Goal: Answer question/provide support: Share knowledge or assist other users

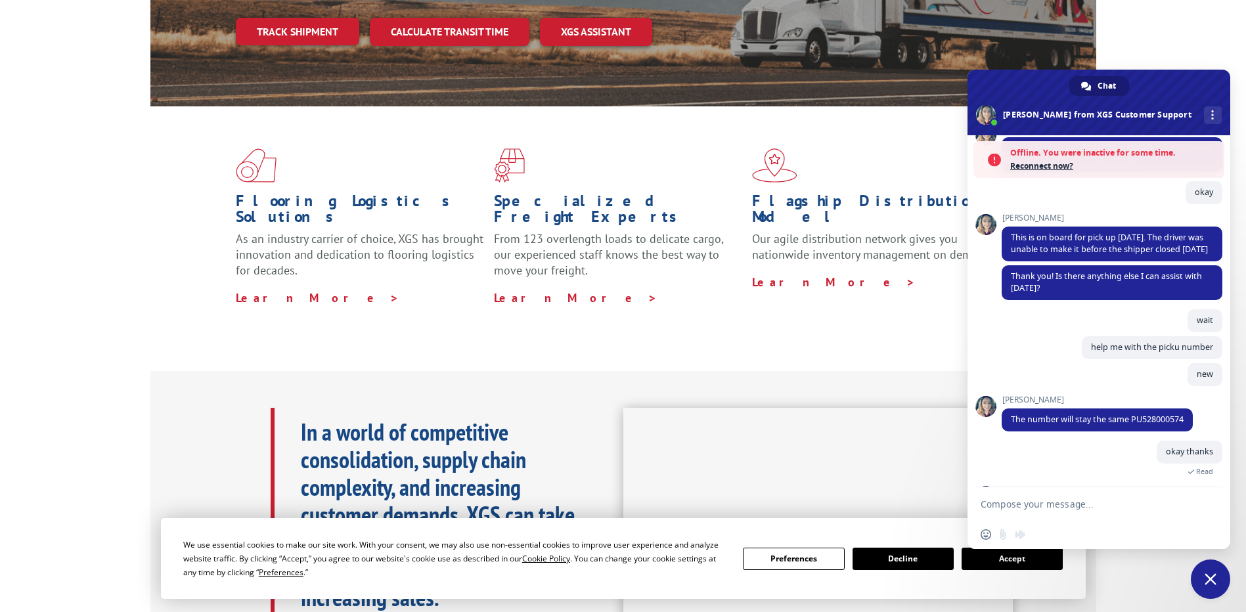
scroll to position [313, 0]
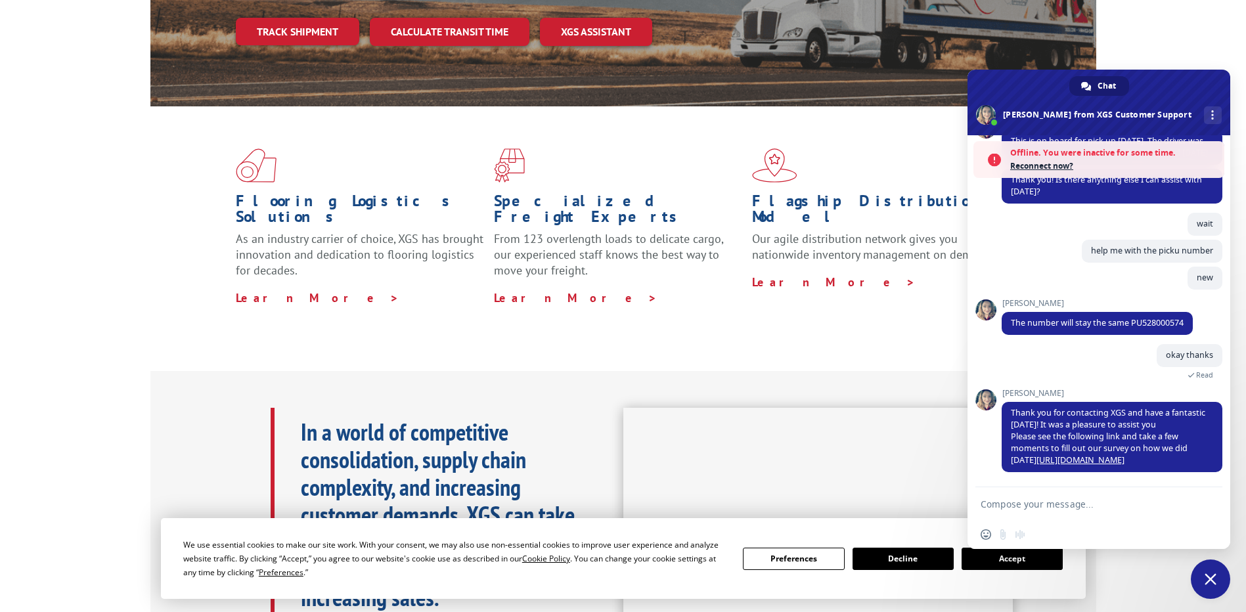
click at [1044, 508] on textarea "Compose your message..." at bounding box center [1085, 505] width 208 height 12
click at [1039, 168] on span "Reconnect now?" at bounding box center [1114, 166] width 208 height 13
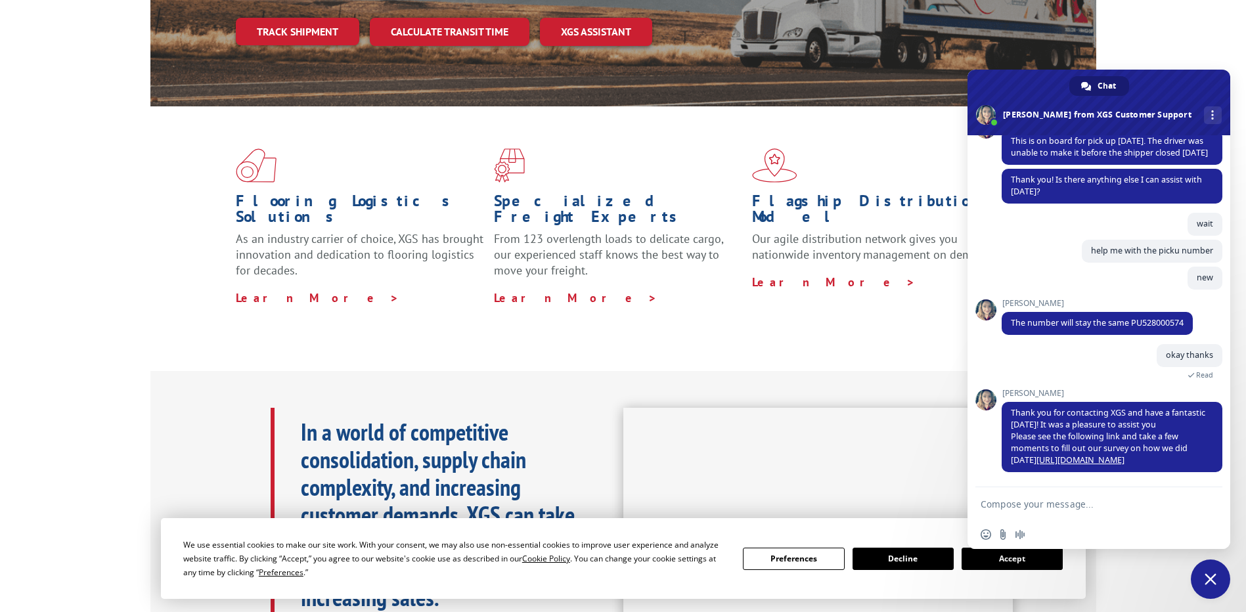
scroll to position [270, 0]
click at [1011, 506] on textarea "Compose your message..." at bounding box center [1085, 505] width 208 height 12
type textarea "hi"
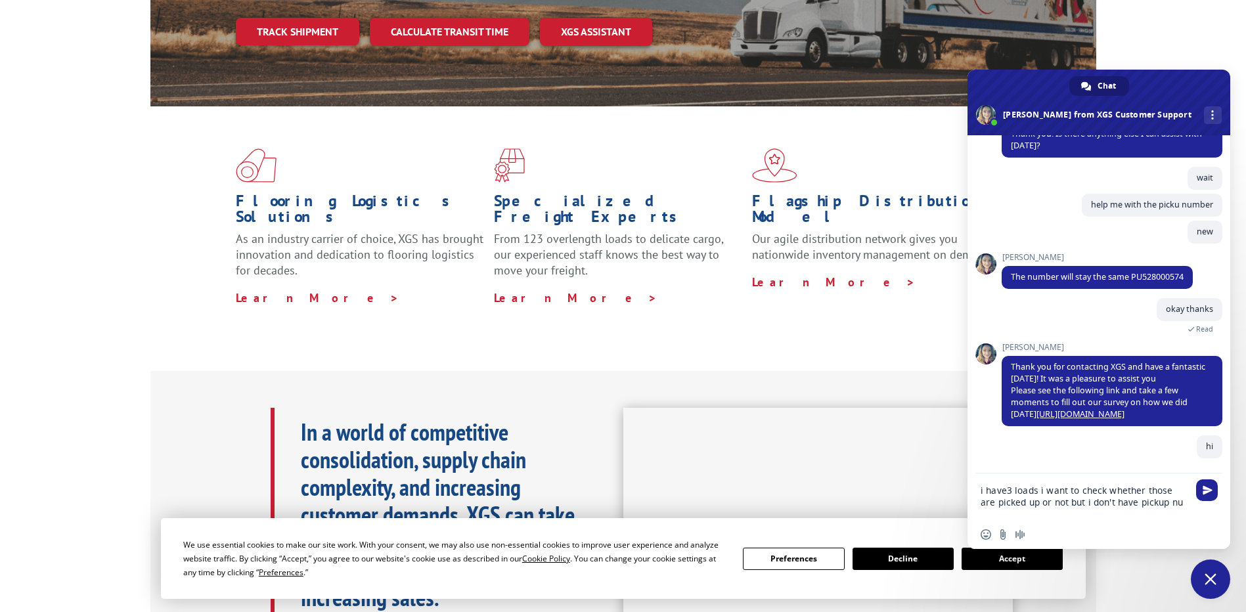
scroll to position [316, 0]
type textarea "i have3 loads i want to check whether those are picked up or not but i don't ha…"
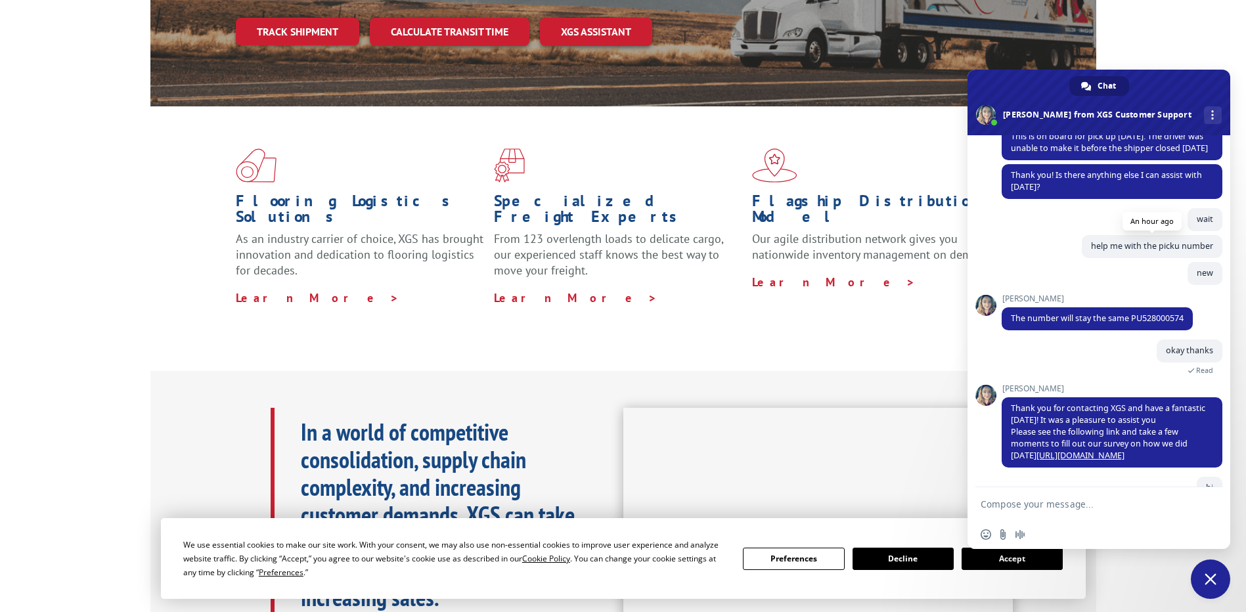
scroll to position [341, 0]
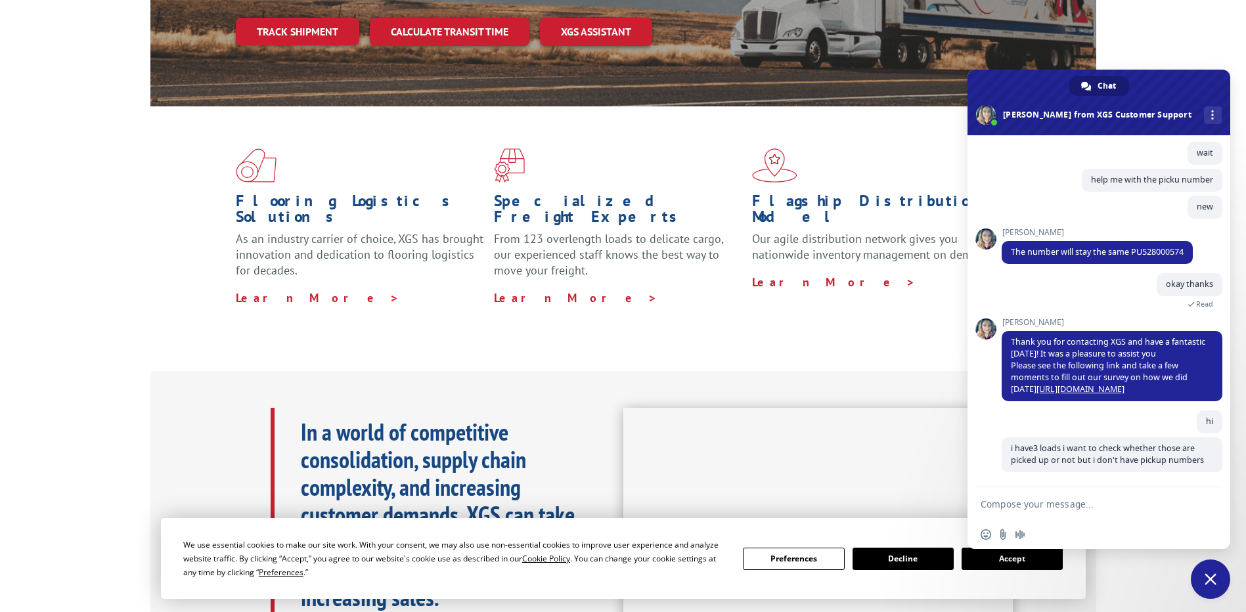
click at [1008, 501] on textarea "Compose your message..." at bounding box center [1085, 505] width 208 height 12
paste textarea "528203729"
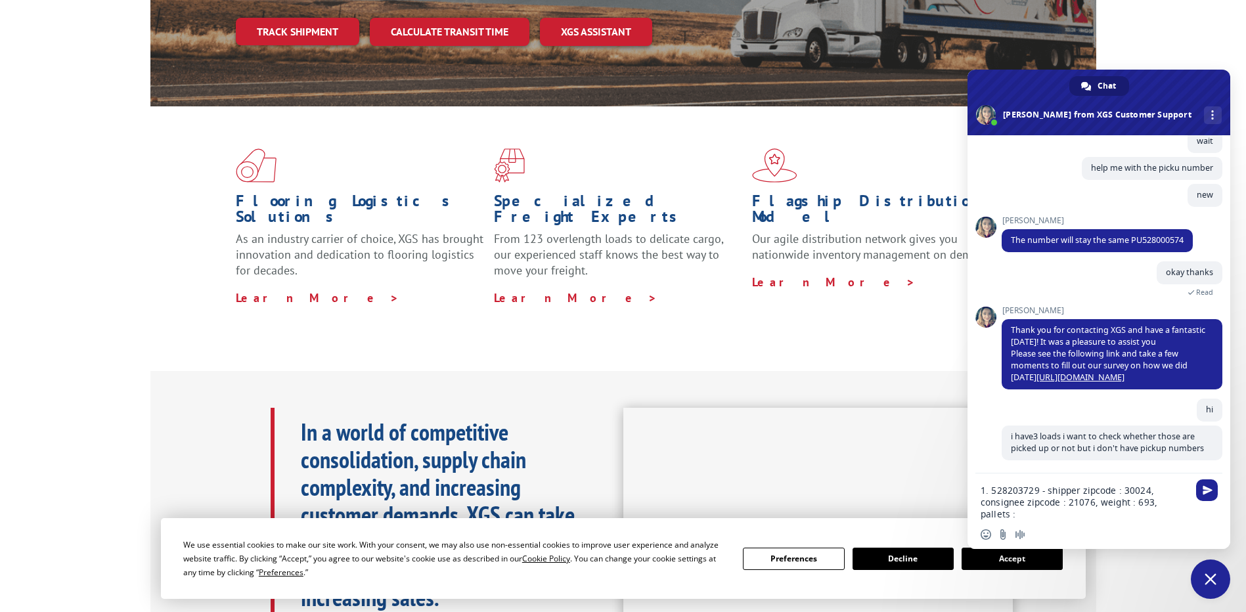
type textarea "1. 528203729 - shipper zipcode : 30024, consignee zipcode : 21076, weight : 693…"
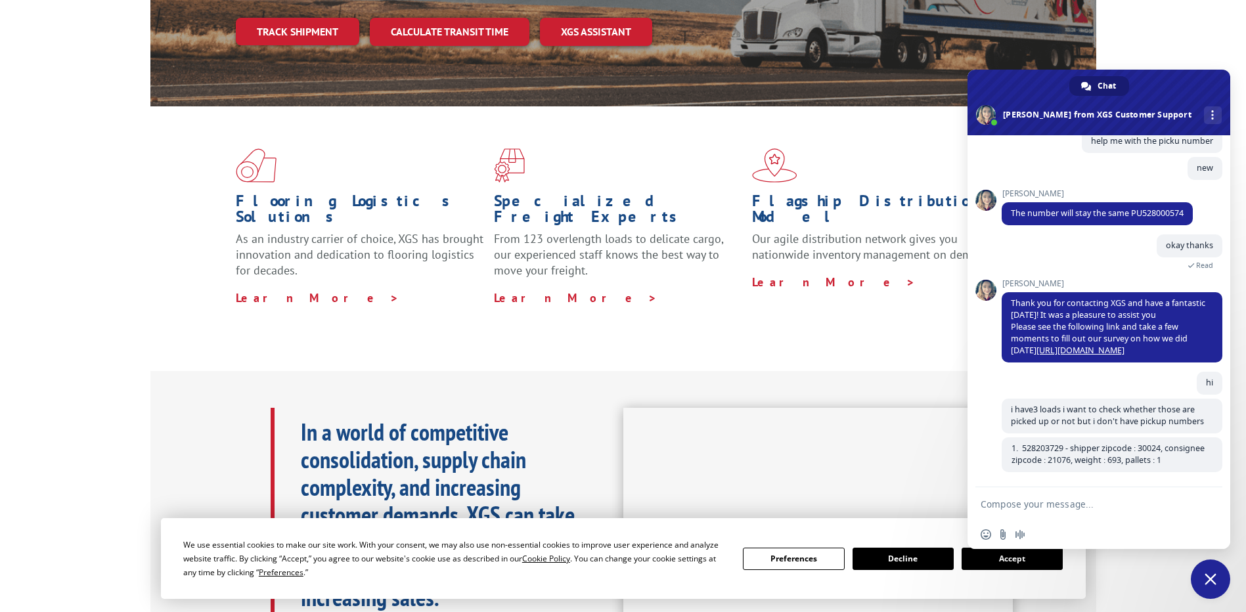
scroll to position [380, 0]
drag, startPoint x: 1012, startPoint y: 447, endPoint x: 1195, endPoint y: 466, distance: 183.7
click at [1195, 466] on span "528203729 - shipper zipcode : 30024, consignee zipcode : 21076, weight : 693, p…" at bounding box center [1112, 454] width 221 height 35
copy span "528203729 - shipper zipcode : 30024, consignee zipcode : 21076, weight : 693, p…"
click at [1066, 503] on textarea "Compose your message..." at bounding box center [1085, 505] width 208 height 12
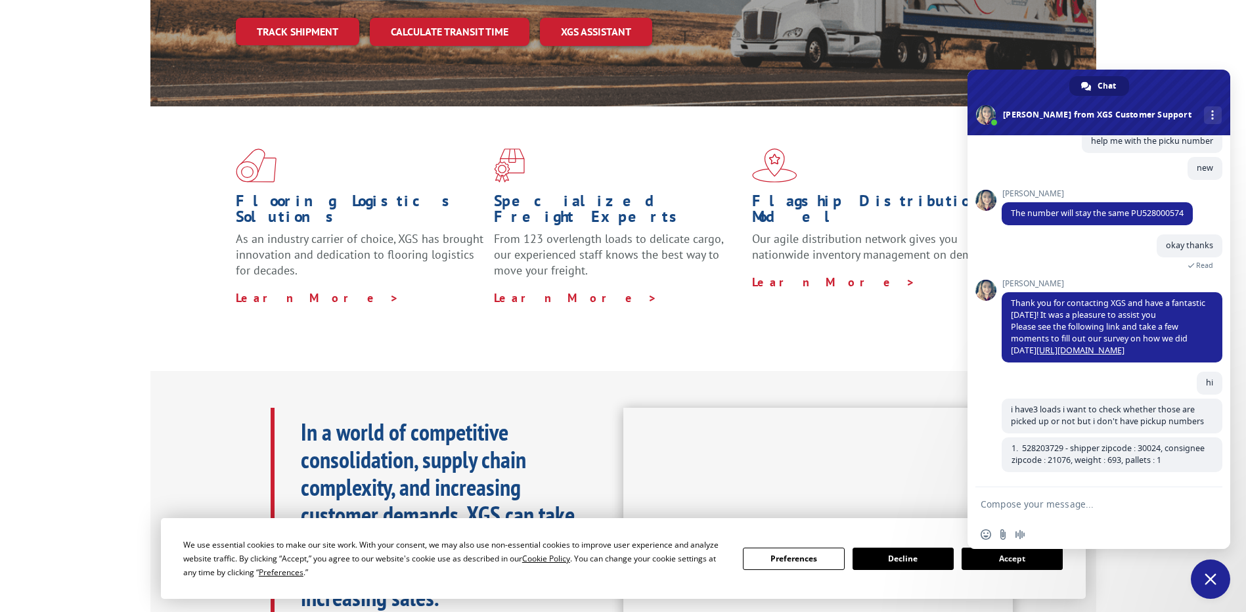
paste textarea "528203729 - shipper zipcode : 30024, consignee zipcode : 21076, weight : 693, p…"
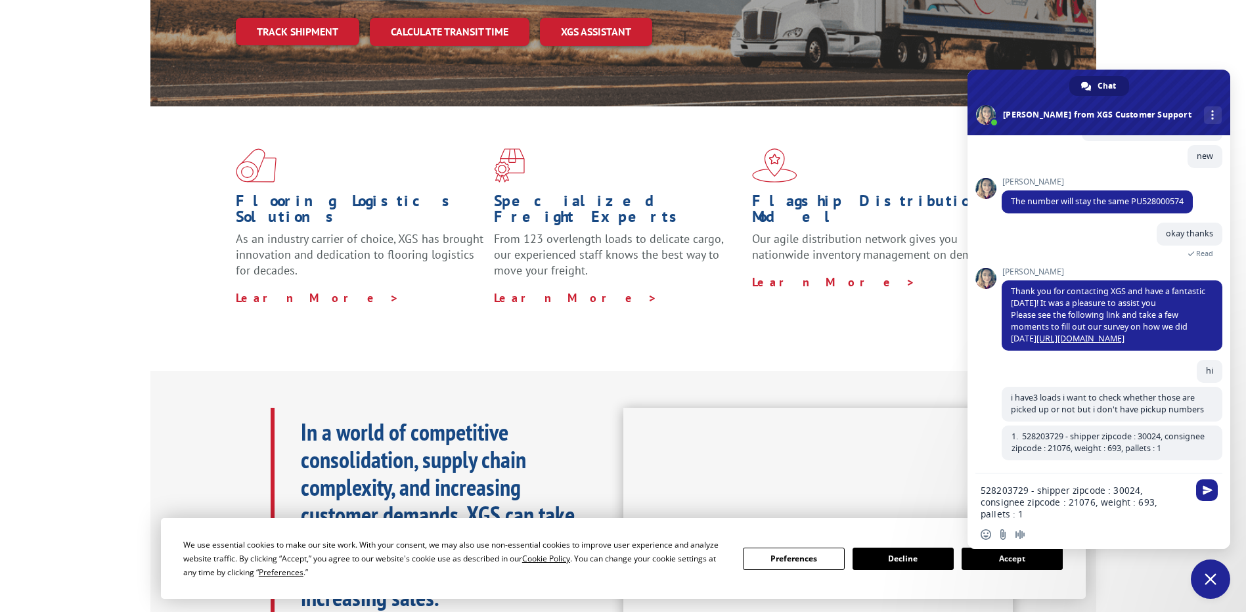
click at [981, 493] on textarea "528203729 - shipper zipcode : 30024, consignee zipcode : 21076, weight : 693, p…" at bounding box center [1085, 502] width 208 height 35
drag, startPoint x: 1038, startPoint y: 491, endPoint x: 989, endPoint y: 491, distance: 49.3
click at [989, 491] on textarea "2. 528203729 - shipper zipcode : 30024, consignee zipcode : 21076, weight : 693…" at bounding box center [1085, 502] width 208 height 35
paste textarea "528200718"
drag, startPoint x: 1092, startPoint y: 502, endPoint x: 1100, endPoint y: 518, distance: 17.6
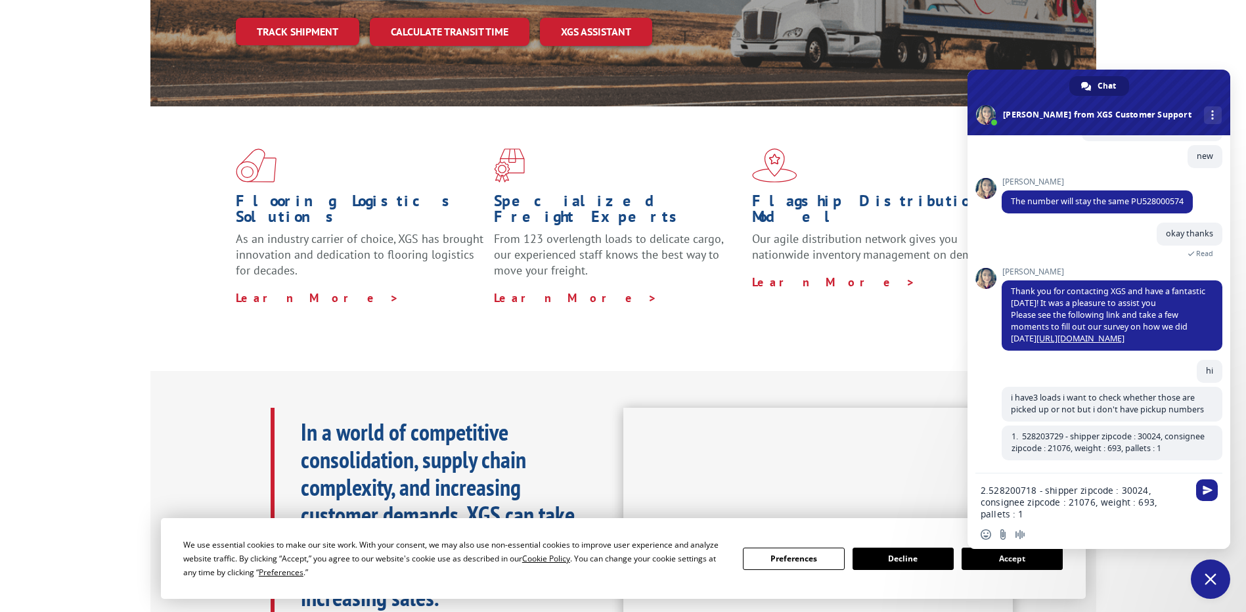
click at [1092, 502] on textarea "2.528200718 - shipper zipcode : 30024, consignee zipcode : 21076, weight : 693,…" at bounding box center [1085, 502] width 208 height 35
click at [1149, 503] on textarea "2.528200718 - shipper zipcode : 30024, consignee zipcode : 85009, weight : 693,…" at bounding box center [1085, 502] width 208 height 35
click at [989, 493] on textarea "2.528200718 - shipper zipcode : 30024, consignee zipcode : 85009, weight : 548,…" at bounding box center [1085, 502] width 208 height 35
type textarea "2. 528200718 - shipper zipcode : 30024, consignee zipcode : 85009, weight : 548…"
click at [1209, 489] on span "Send" at bounding box center [1208, 490] width 10 height 10
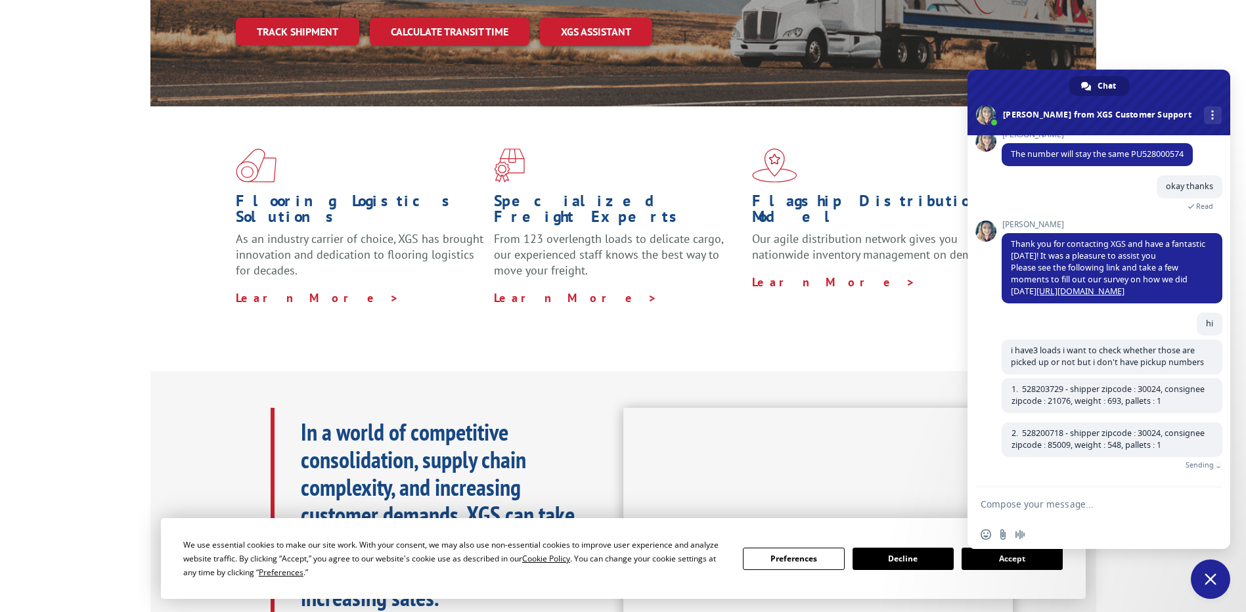
scroll to position [418, 0]
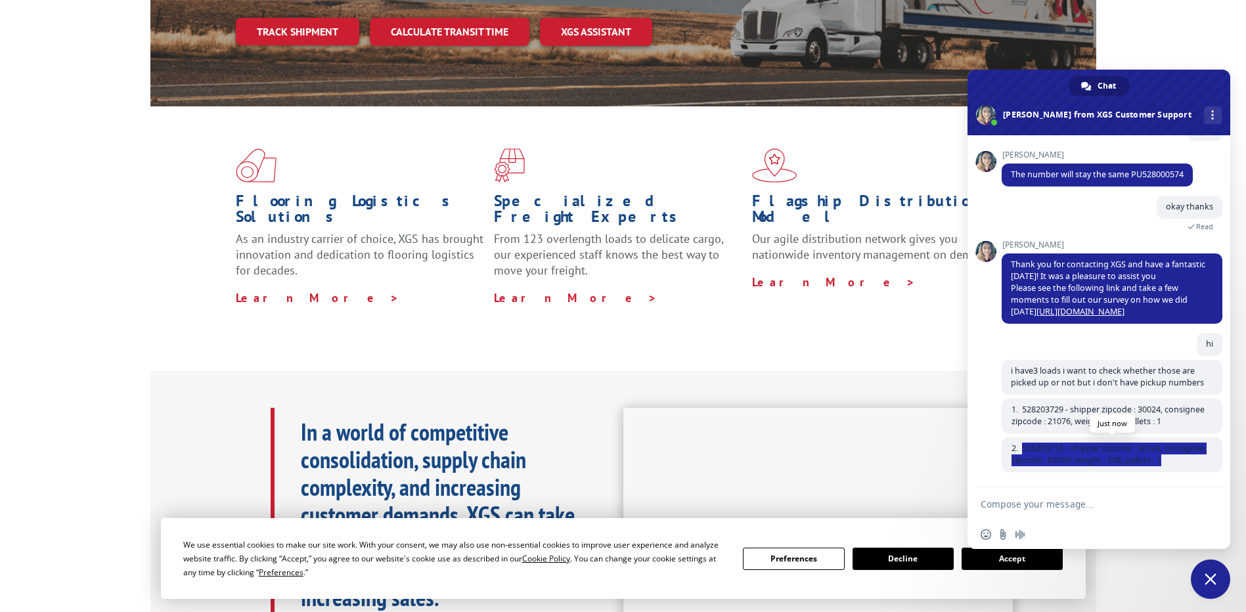
drag, startPoint x: 1009, startPoint y: 445, endPoint x: 1211, endPoint y: 459, distance: 202.7
click at [1211, 459] on span "528200718 - shipper zipcode : 30024, consignee zipcode : 85009, weight : 548, p…" at bounding box center [1112, 454] width 221 height 35
copy span "528200718 - shipper zipcode : 30024, consignee zipcode : 85009, weight : 548, p…"
click at [1073, 500] on textarea "Compose your message..." at bounding box center [1085, 505] width 208 height 12
paste textarea "528200718 - shipper zipcode : 30024, consignee zipcode : 85009, weight : 548, p…"
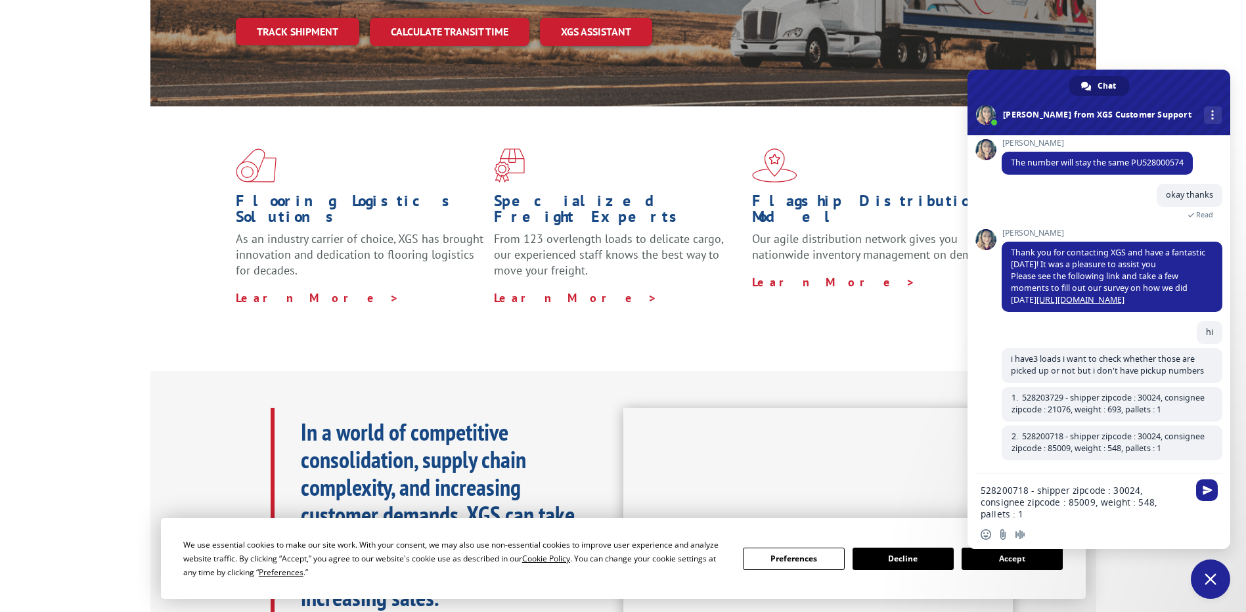
click at [979, 491] on div "528200718 - shipper zipcode : 30024, consignee zipcode : 85009, weight : 548, p…" at bounding box center [1099, 498] width 263 height 49
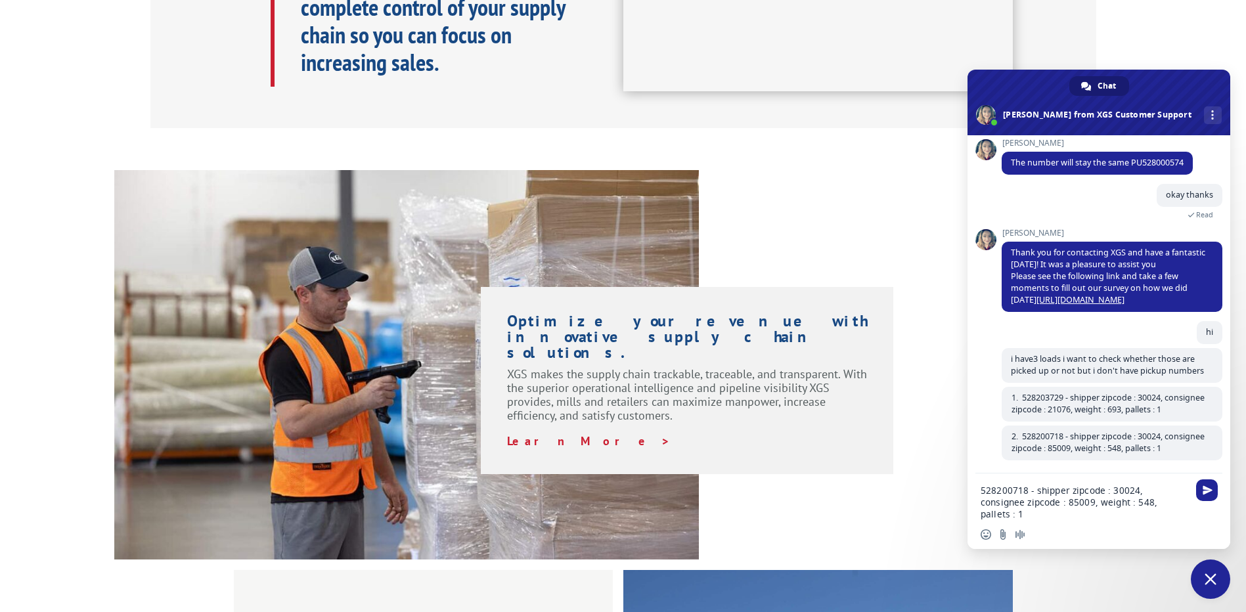
scroll to position [1333, 0]
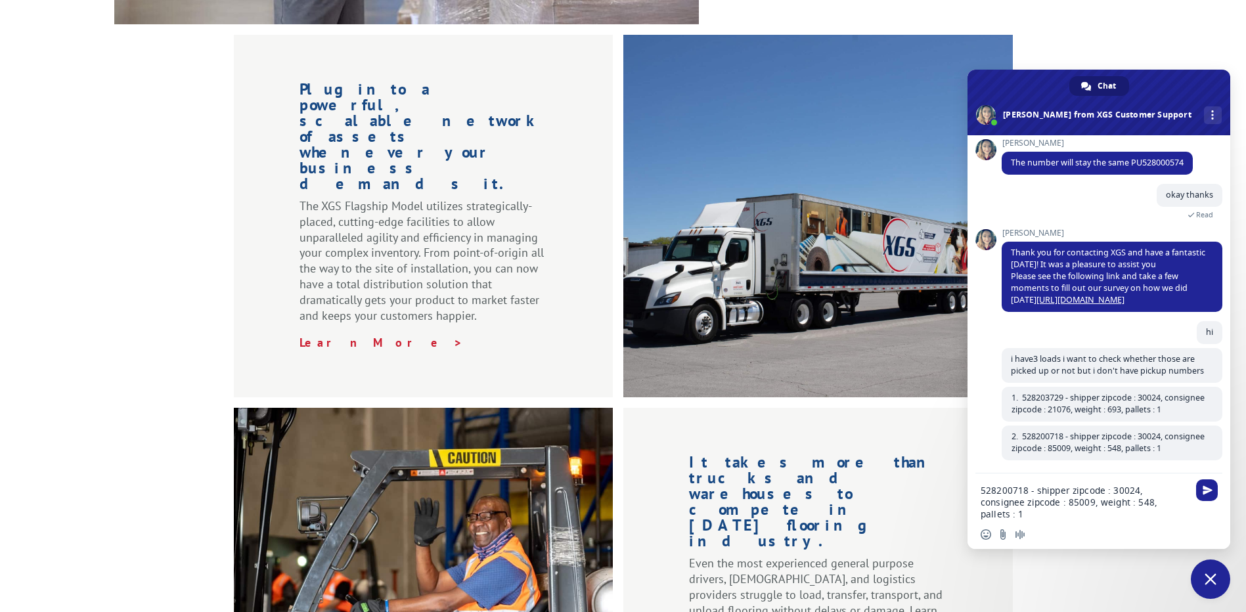
drag, startPoint x: 1029, startPoint y: 492, endPoint x: 981, endPoint y: 491, distance: 48.0
click at [981, 491] on textarea "528200718 - shipper zipcode : 30024, consignee zipcode : 85009, weight : 548, p…" at bounding box center [1085, 502] width 208 height 35
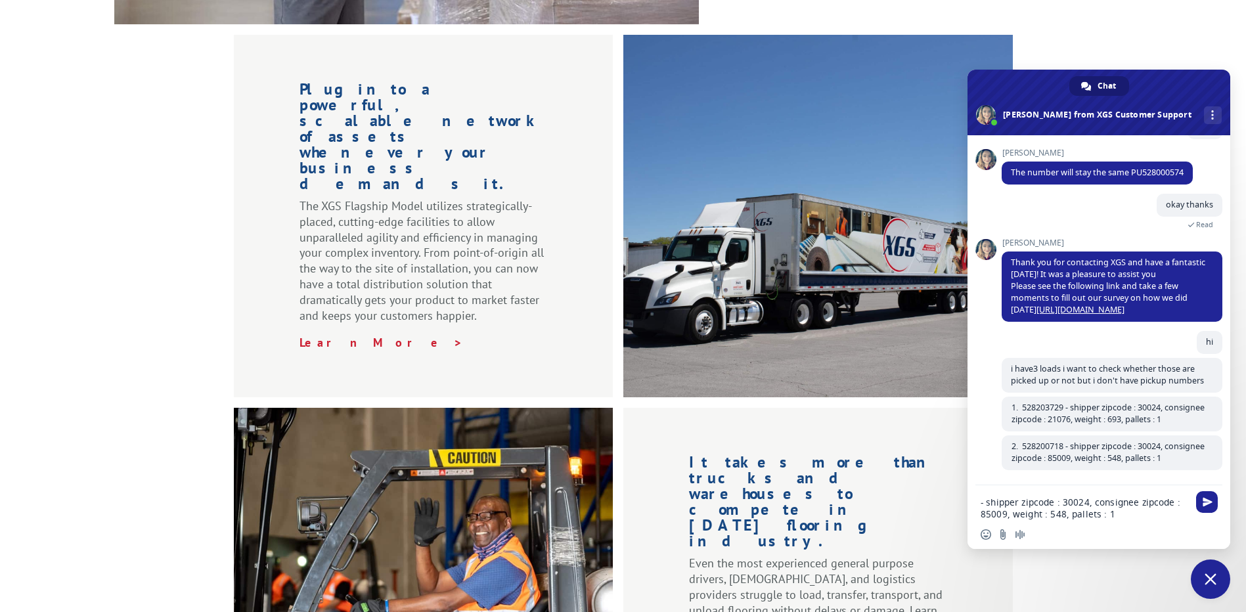
click at [981, 503] on textarea "- shipper zipcode : 30024, consignee zipcode : 85009, weight : 548, pallets : 1" at bounding box center [1085, 509] width 208 height 24
paste textarea "528199808"
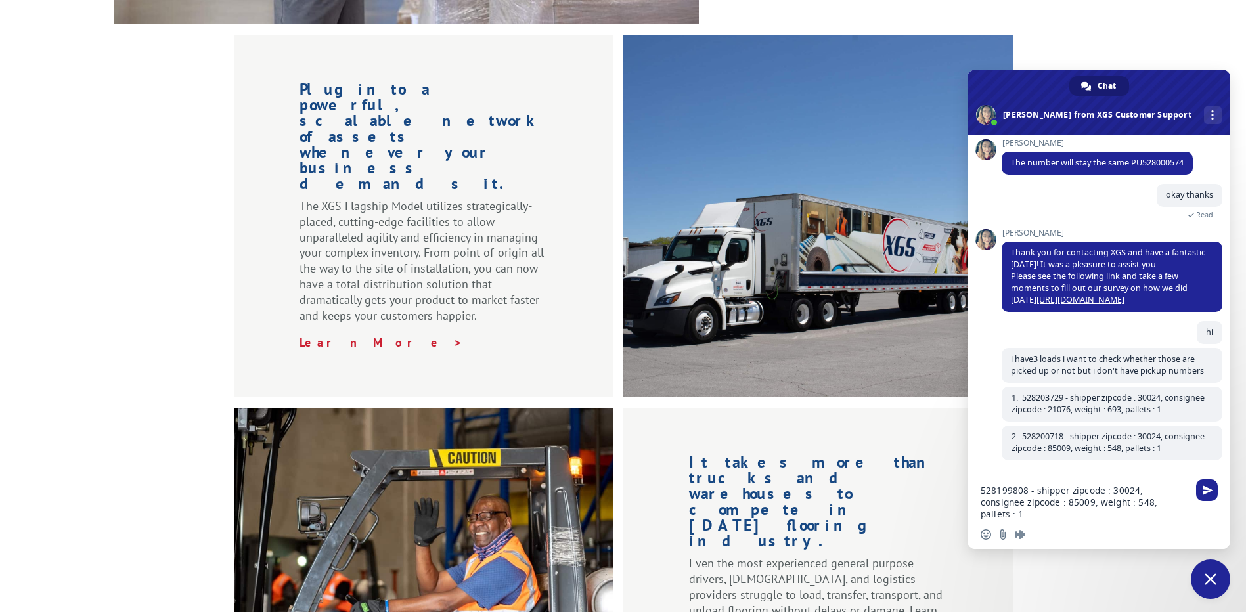
drag, startPoint x: 1111, startPoint y: 491, endPoint x: 1130, endPoint y: 489, distance: 19.2
click at [1130, 489] on textarea "528199808 - shipper zipcode : 30024, consignee zipcode : 85009, weight : 548, p…" at bounding box center [1085, 502] width 208 height 35
drag, startPoint x: 1020, startPoint y: 503, endPoint x: 1046, endPoint y: 504, distance: 26.3
click at [1046, 504] on textarea "528199808 - shipper zipcode : 30024, consignee zipcode : 85009, weight : 548, p…" at bounding box center [1085, 502] width 208 height 35
drag, startPoint x: 1102, startPoint y: 504, endPoint x: 1088, endPoint y: 501, distance: 14.7
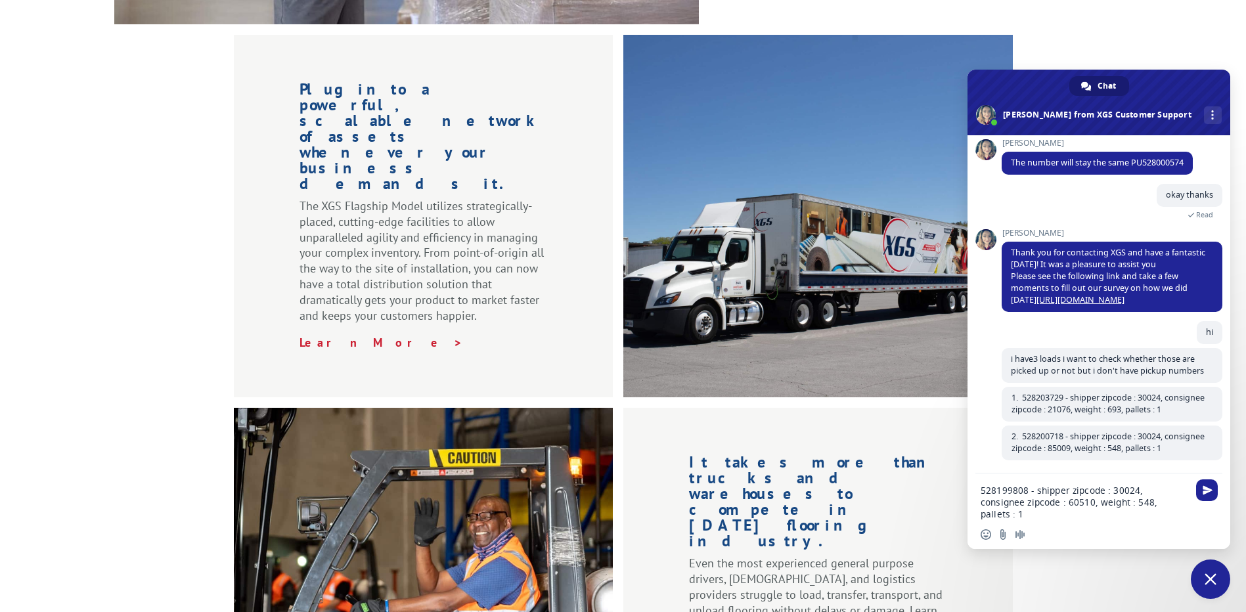
click at [1088, 501] on textarea "528199808 - shipper zipcode : 30024, consignee zipcode : 60510, weight : 548, p…" at bounding box center [1085, 502] width 208 height 35
click at [979, 491] on div "528199808 - shipper zipcode : 30024, consignee zipcode : 60510, weight : 727, p…" at bounding box center [1099, 498] width 263 height 49
click at [979, 489] on div "528199808 - shipper zipcode : 30024, consignee zipcode : 60510, weight : 727, p…" at bounding box center [1099, 498] width 263 height 49
click at [980, 489] on div "528199808 - shipper zipcode : 30024, consignee zipcode : 60510, weight : 727, p…" at bounding box center [1099, 498] width 263 height 49
click at [983, 489] on textarea "528199808 - shipper zipcode : 30024, consignee zipcode : 60510, weight : 727, p…" at bounding box center [1085, 502] width 208 height 35
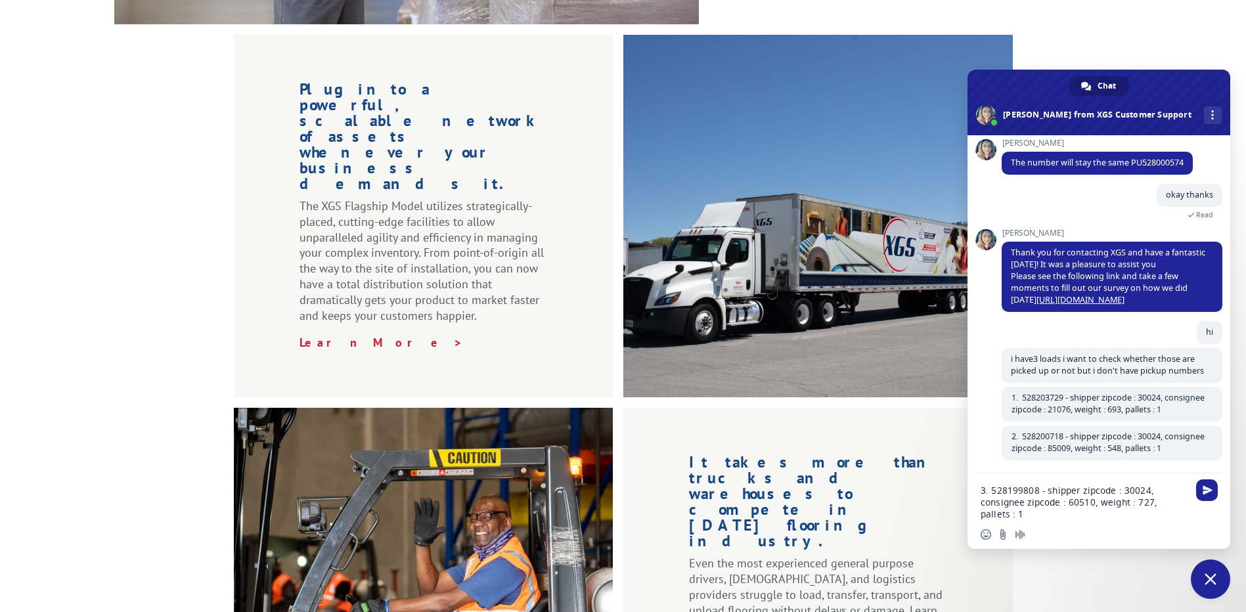
type textarea "3. 528199808 - shipper zipcode : 30024, consignee zipcode : 60510, weight : 727…"
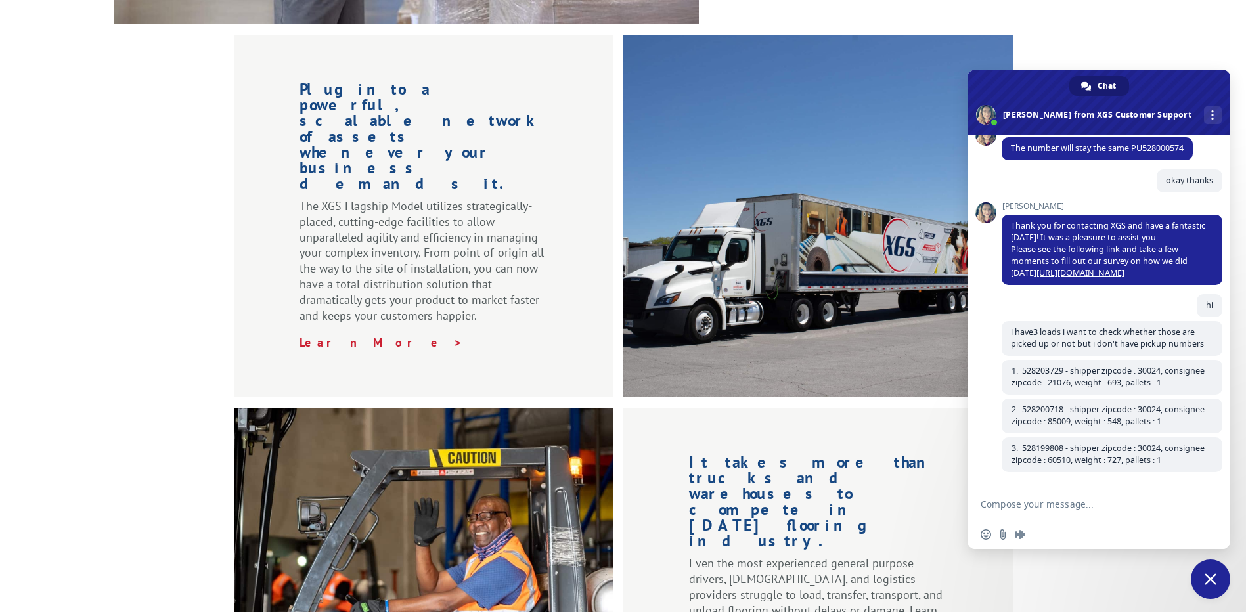
scroll to position [445, 0]
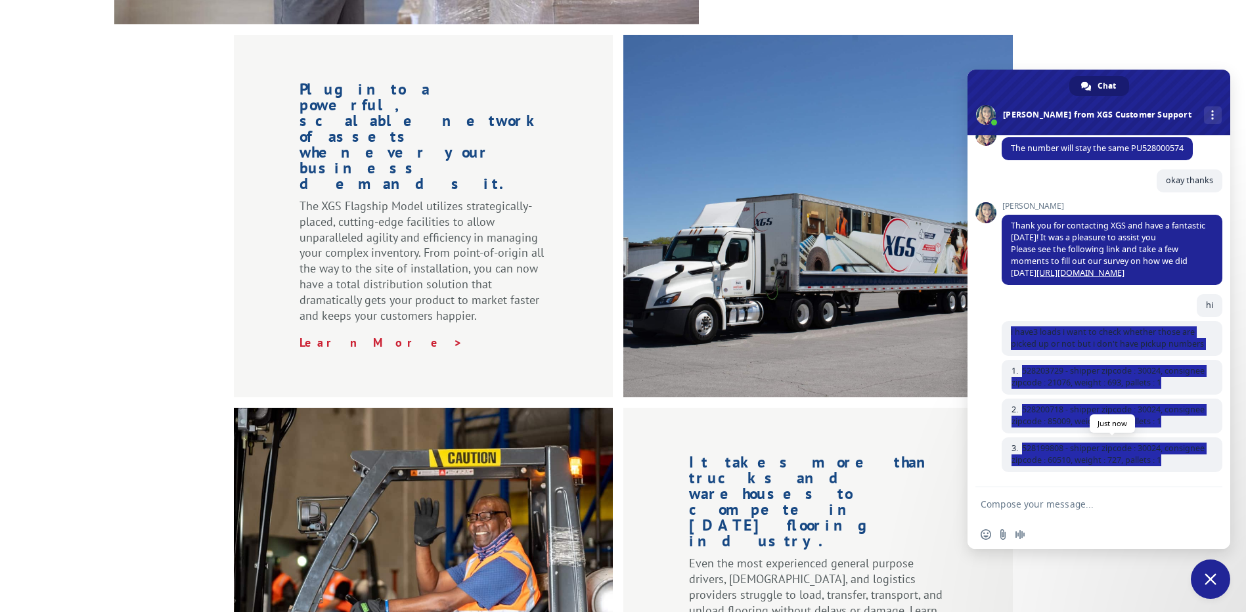
drag, startPoint x: 1009, startPoint y: 330, endPoint x: 1206, endPoint y: 468, distance: 240.2
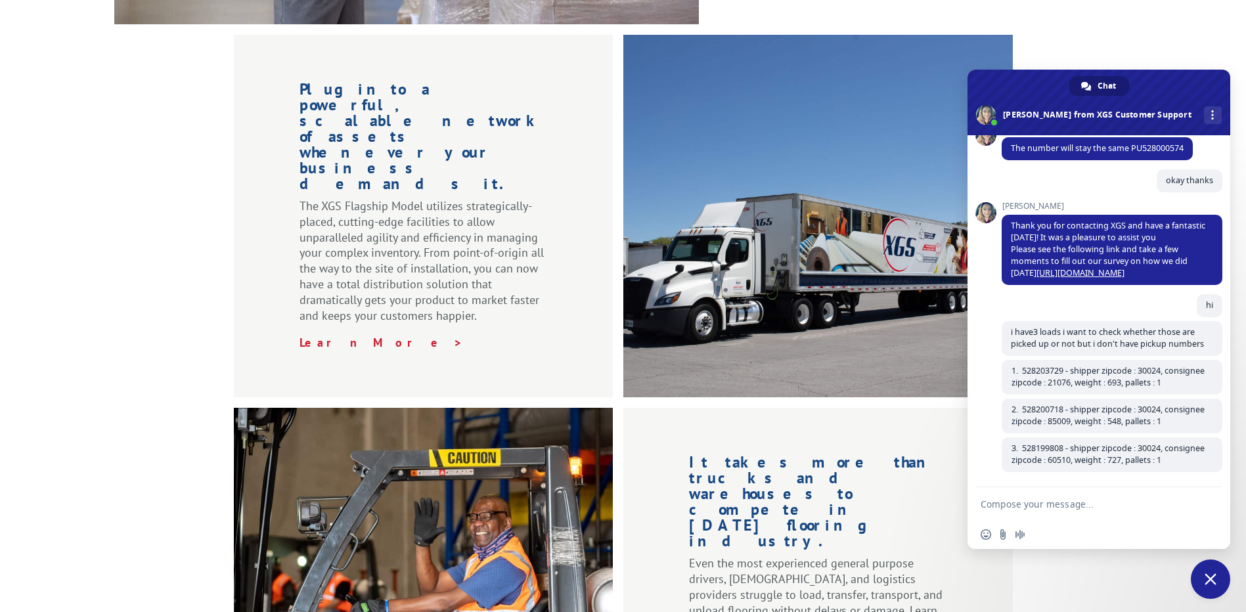
click at [982, 430] on div "XGS Customer Support How can we be of help? [DATE] i have p;ick up numbers want…" at bounding box center [1099, 311] width 263 height 352
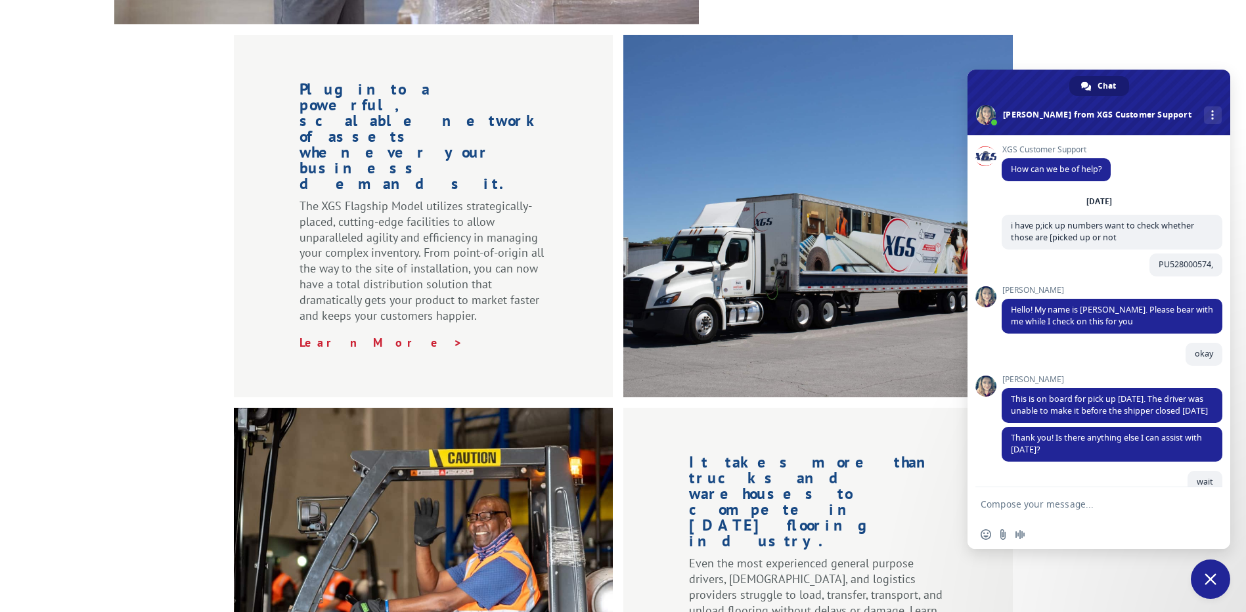
scroll to position [263, 0]
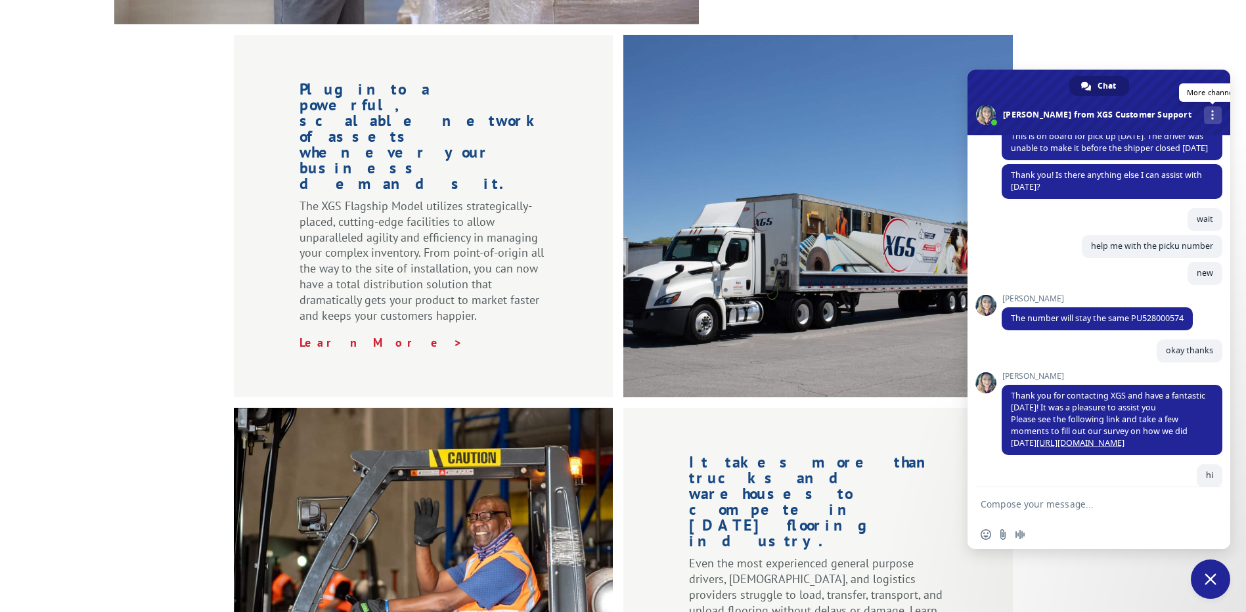
click at [1211, 113] on span "More channels" at bounding box center [1212, 114] width 3 height 9
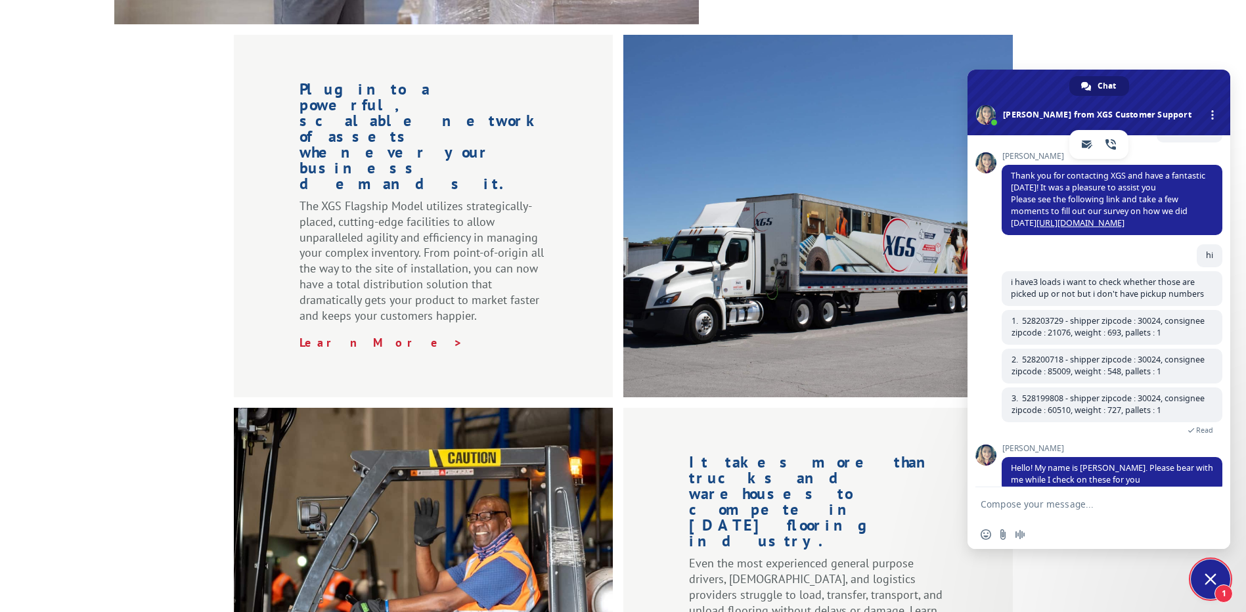
scroll to position [514, 0]
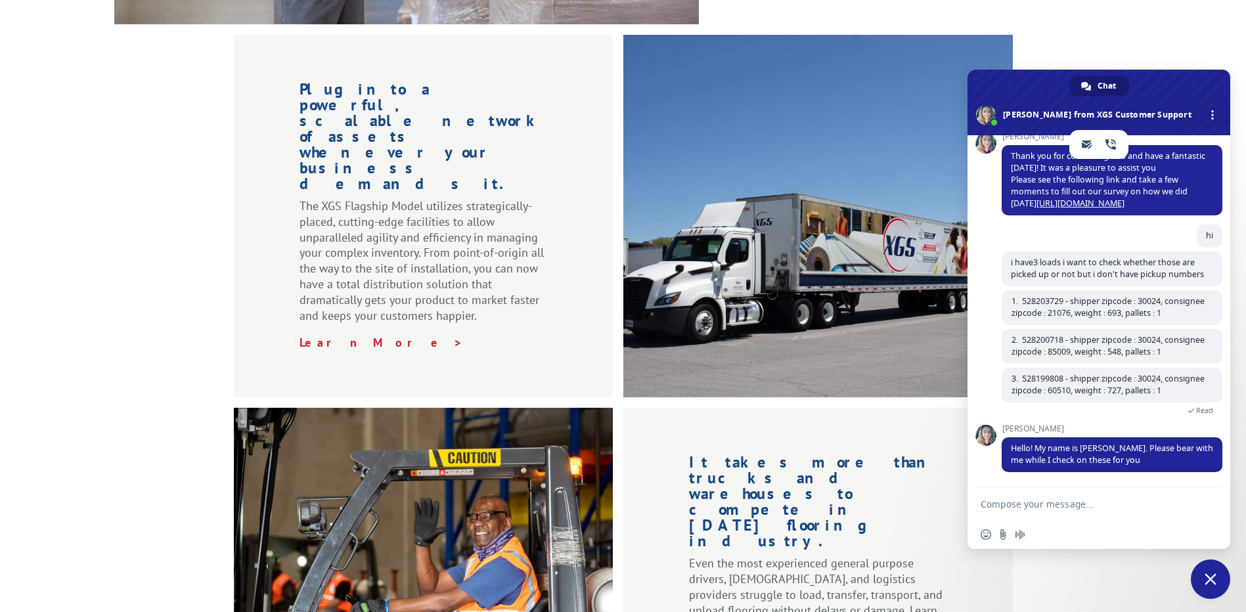
click at [1040, 504] on textarea "Compose your message..." at bounding box center [1085, 505] width 208 height 12
type textarea "sure"
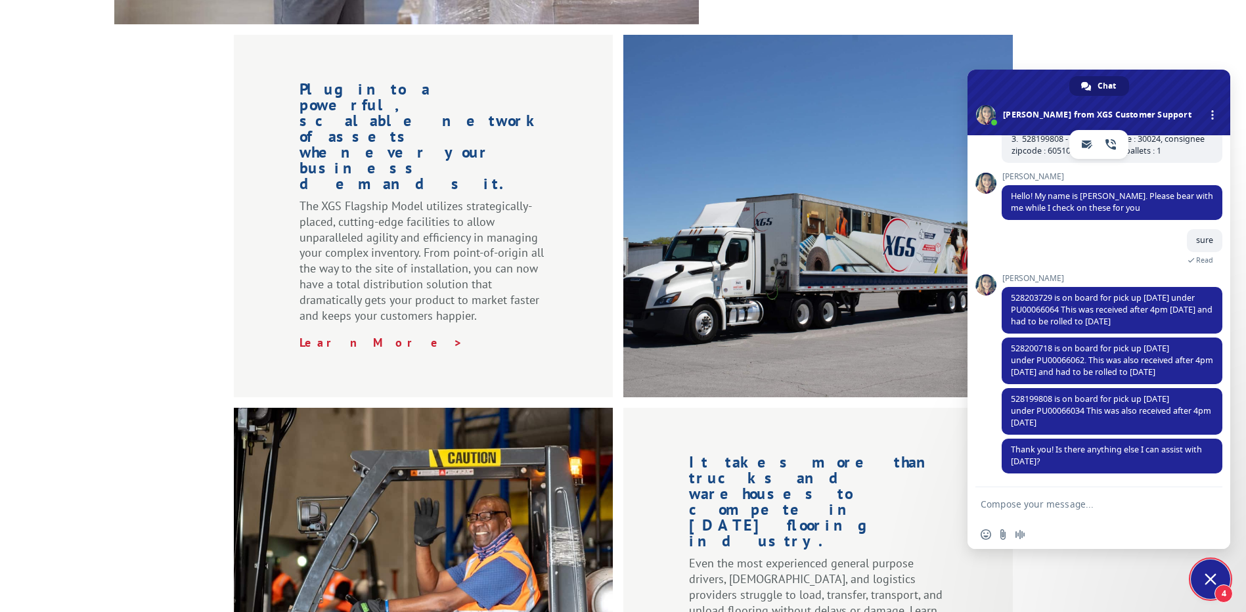
scroll to position [755, 0]
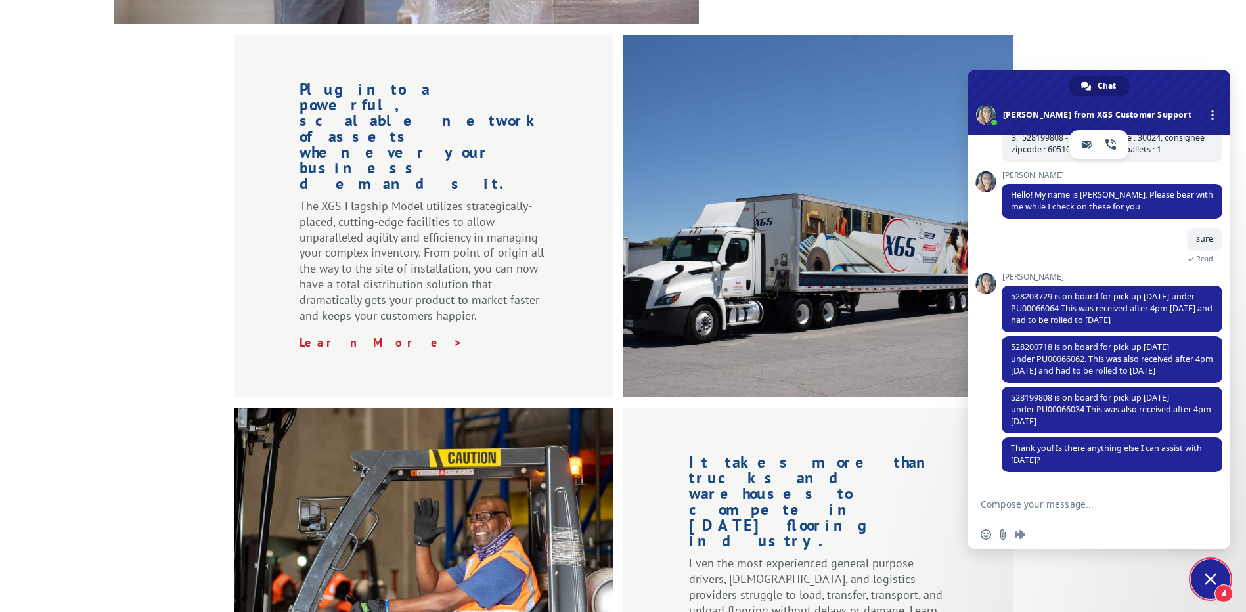
click at [1039, 507] on textarea "Compose your message..." at bounding box center [1085, 505] width 208 height 12
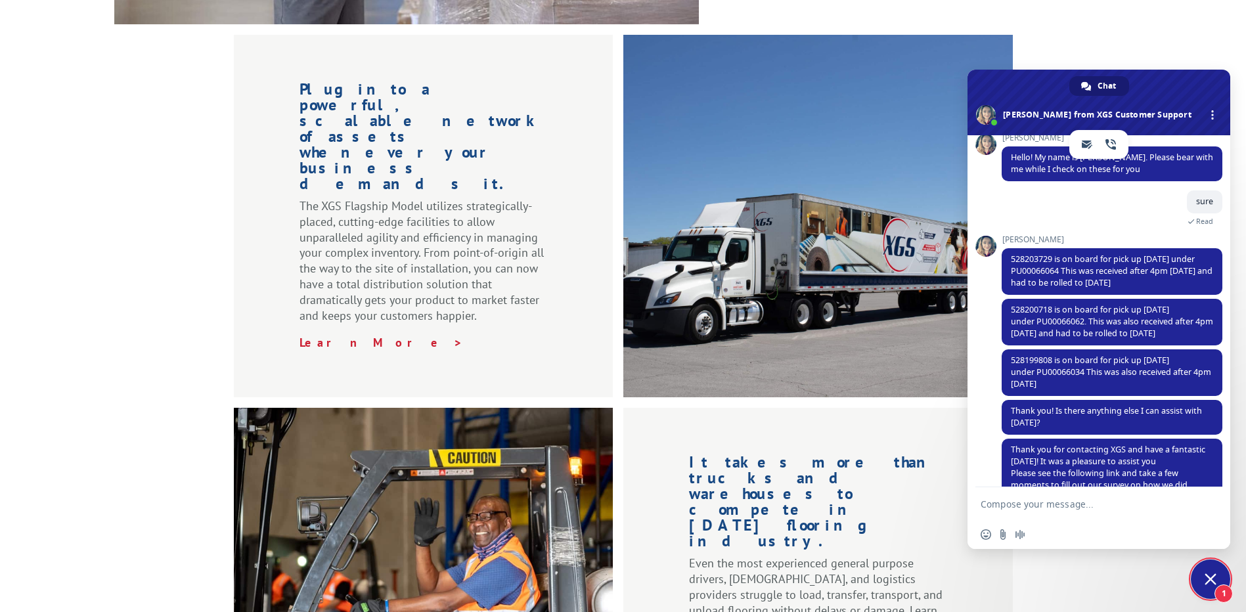
scroll to position [830, 0]
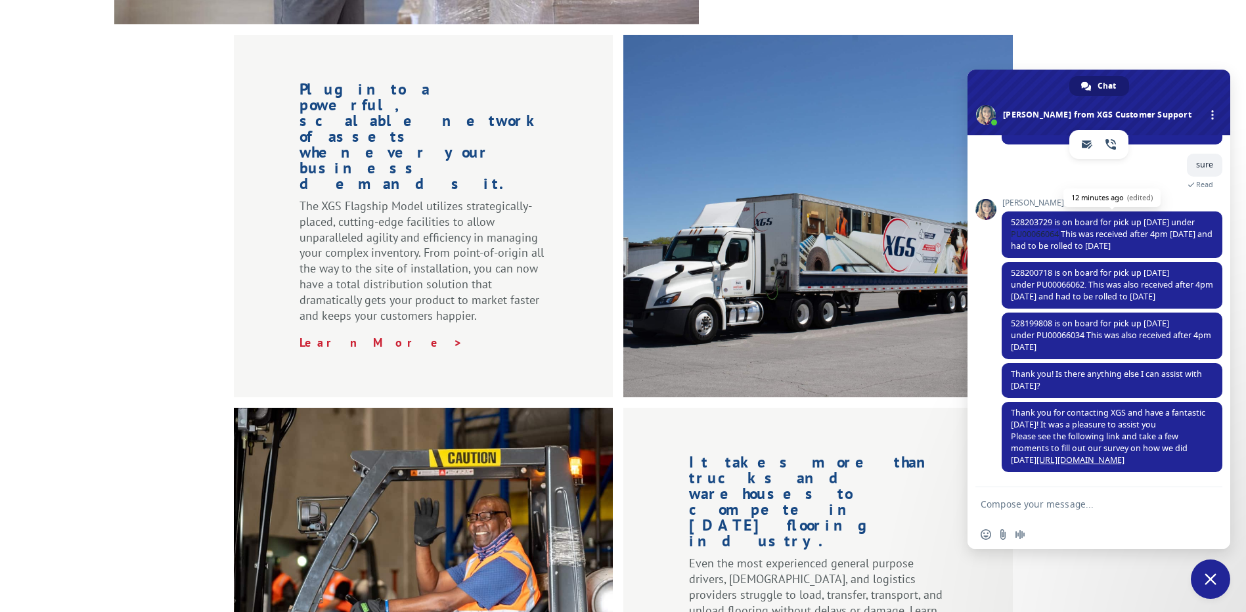
drag, startPoint x: 1062, startPoint y: 231, endPoint x: 1010, endPoint y: 235, distance: 52.7
click at [1010, 235] on span "528203729 is on board for pick up [DATE] under PU00066064 This was received aft…" at bounding box center [1112, 235] width 221 height 47
copy span "PU00066064"
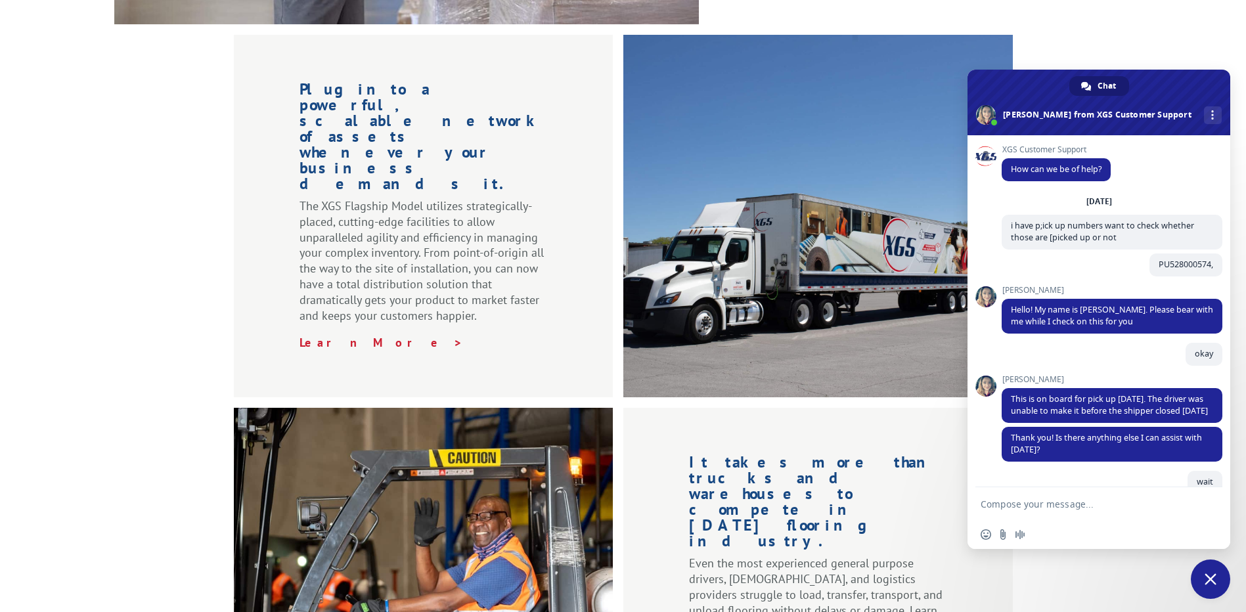
scroll to position [830, 0]
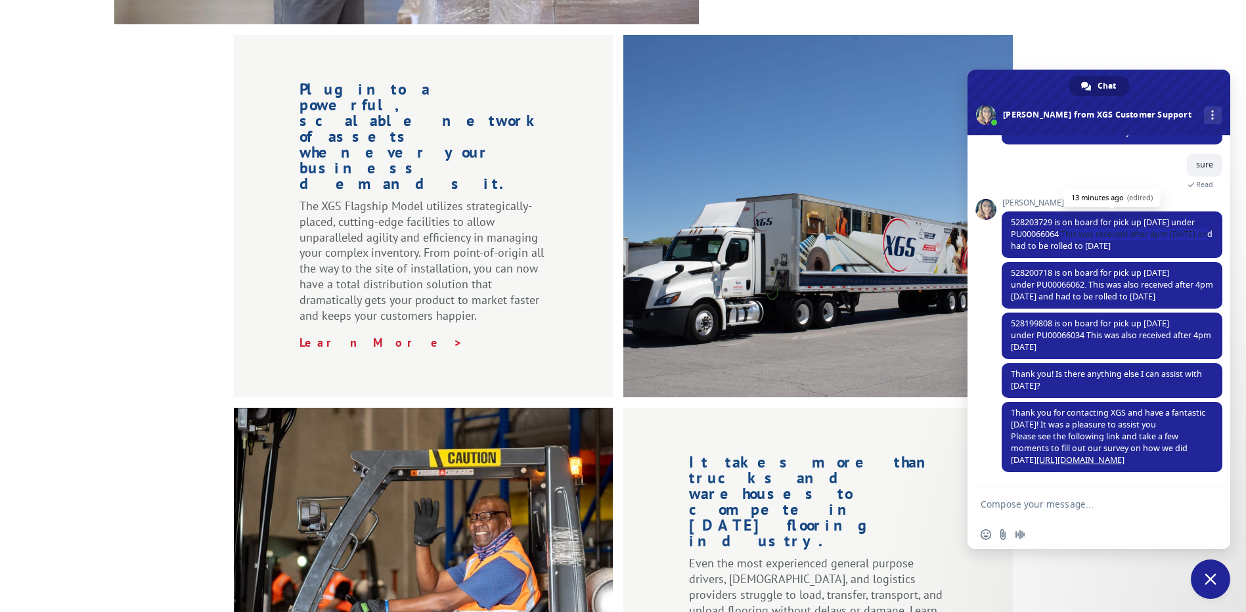
drag, startPoint x: 1063, startPoint y: 233, endPoint x: 1027, endPoint y: 245, distance: 38.6
click at [1027, 245] on span "528203729 is on board for pick up [DATE] under PU00066064 This was received aft…" at bounding box center [1112, 234] width 202 height 35
copy span "This was received after 4pm [DATE]"
drag, startPoint x: 1081, startPoint y: 283, endPoint x: 1037, endPoint y: 285, distance: 44.7
click at [1037, 285] on span "528200718 is on board for pick up [DATE] under PU00066062. This was also receiv…" at bounding box center [1112, 284] width 202 height 35
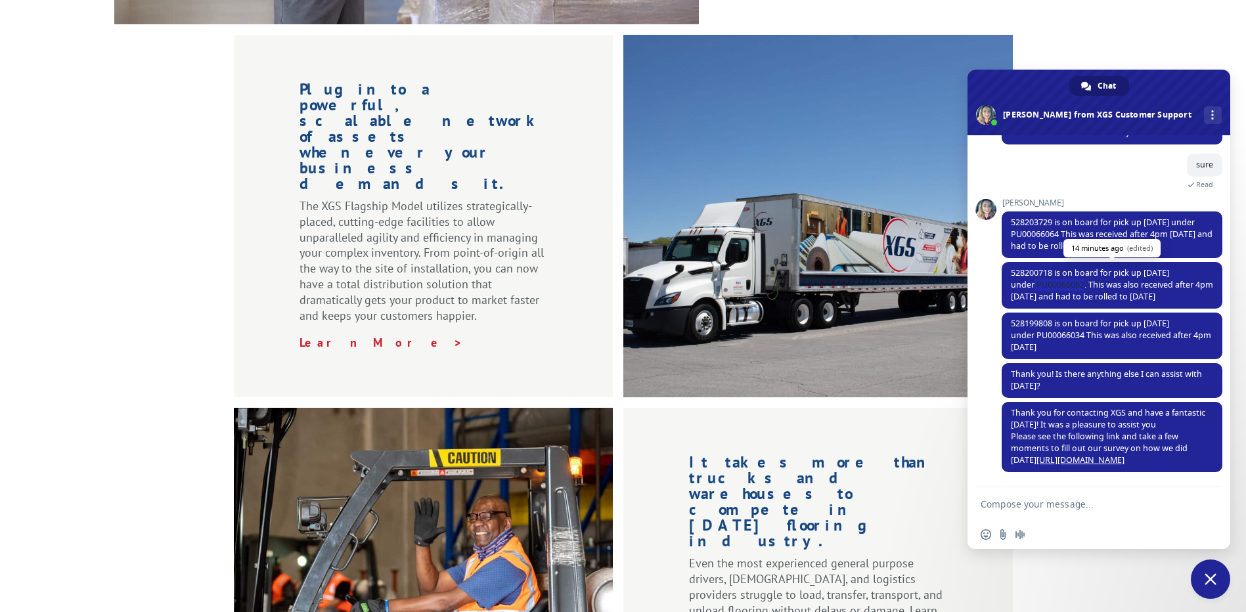
copy span "PU00066062."
drag, startPoint x: 1053, startPoint y: 322, endPoint x: 1006, endPoint y: 321, distance: 46.7
click at [1006, 321] on span "528199808 is on board for pick up [DATE] under PU00066034 This was also receive…" at bounding box center [1112, 336] width 221 height 47
copy span "528199808"
drag, startPoint x: 1086, startPoint y: 334, endPoint x: 1037, endPoint y: 336, distance: 48.6
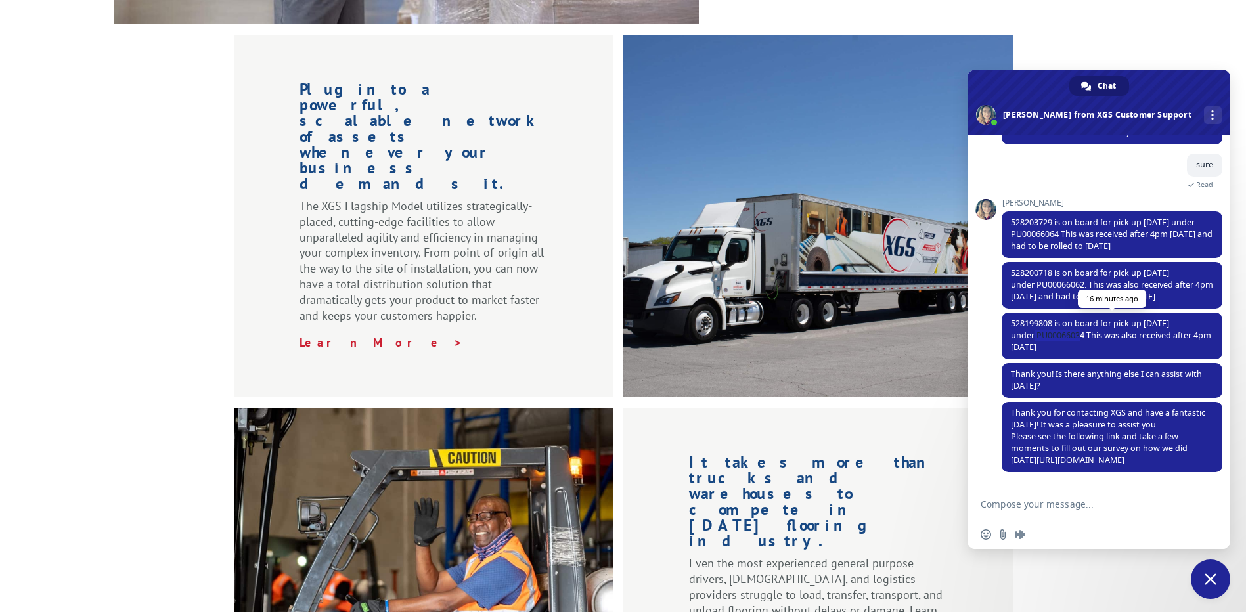
click at [1037, 336] on span "528199808 is on board for pick up [DATE] under PU00066034 This was also receive…" at bounding box center [1111, 335] width 200 height 35
copy span "PU00066034"
click at [1052, 273] on span "528200718 is on board for pick up [DATE] under PU00066062. This was also receiv…" at bounding box center [1112, 284] width 202 height 35
